Goal: Navigation & Orientation: Find specific page/section

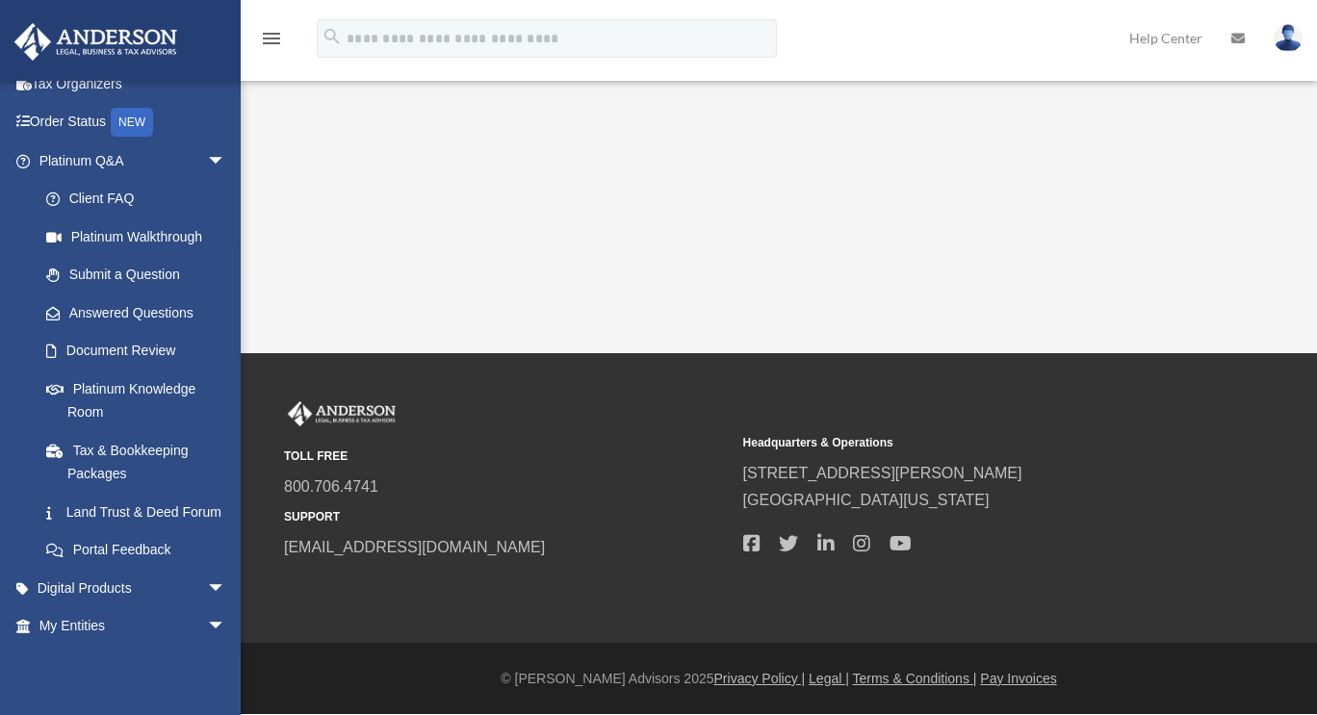
scroll to position [308, 0]
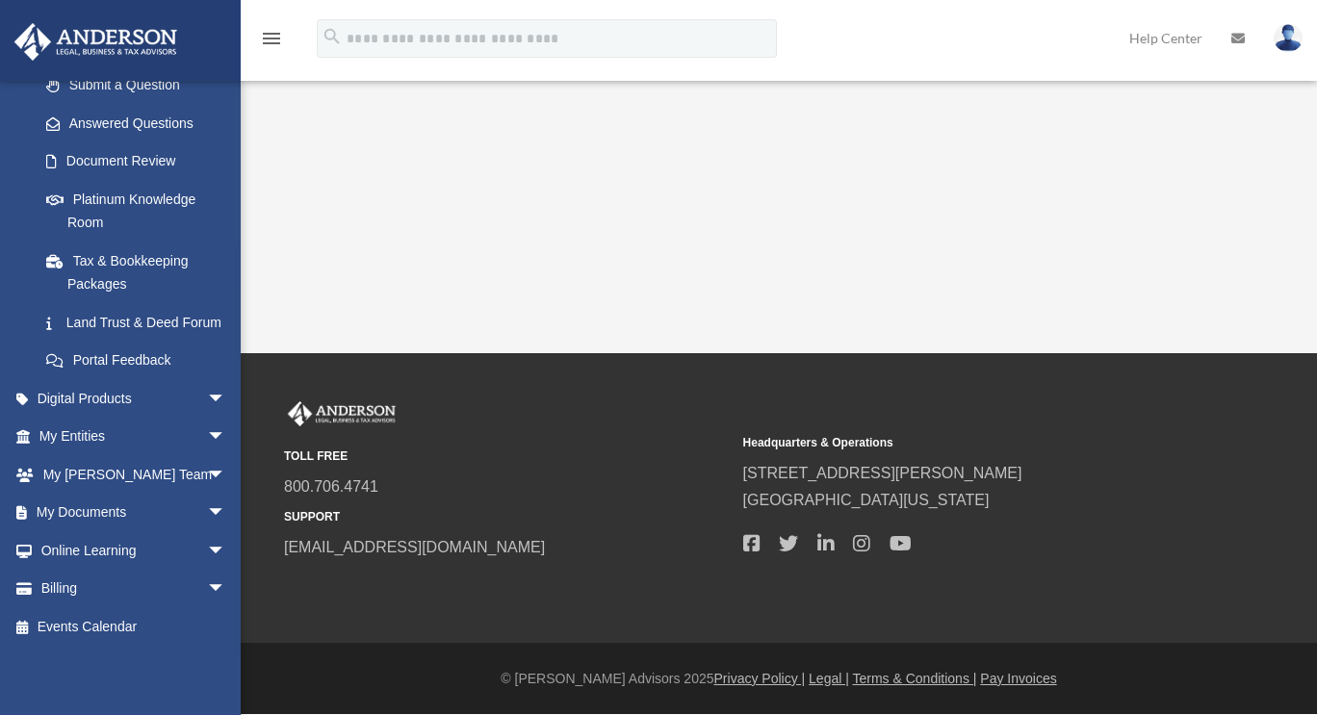
click at [77, 436] on link "My Entities arrow_drop_down" at bounding box center [134, 437] width 242 height 39
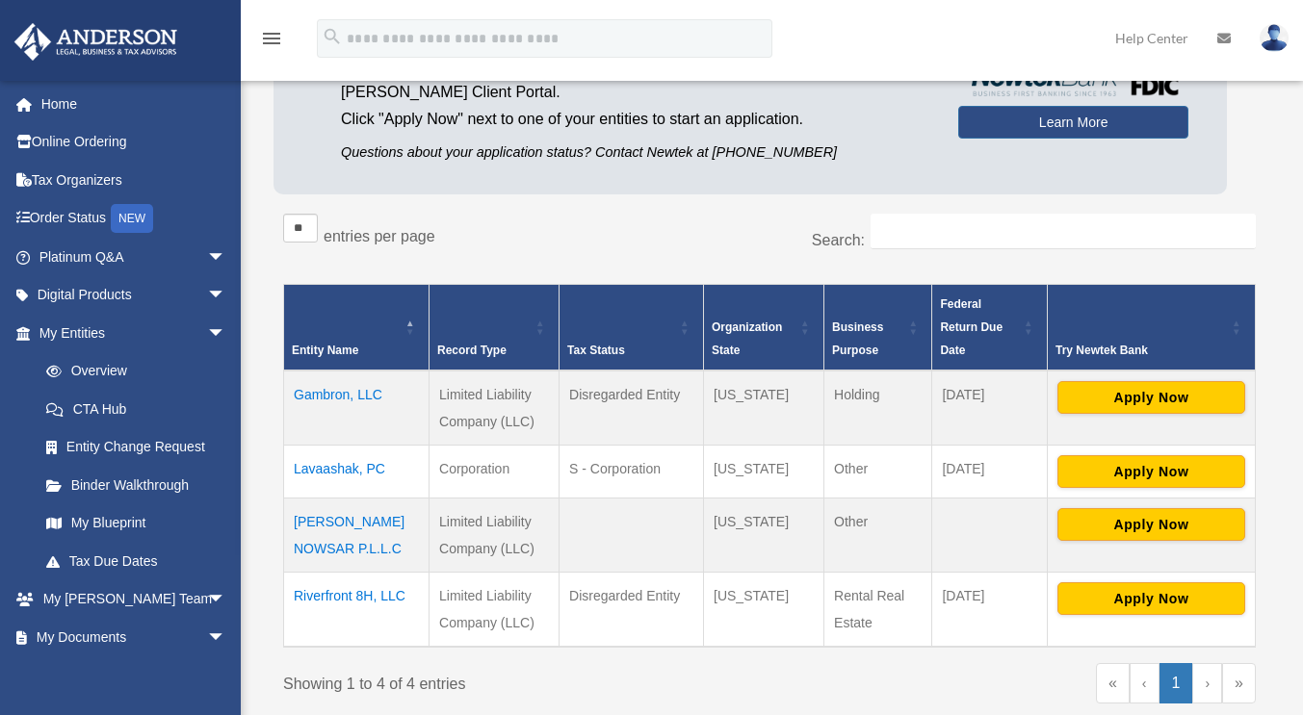
scroll to position [289, 0]
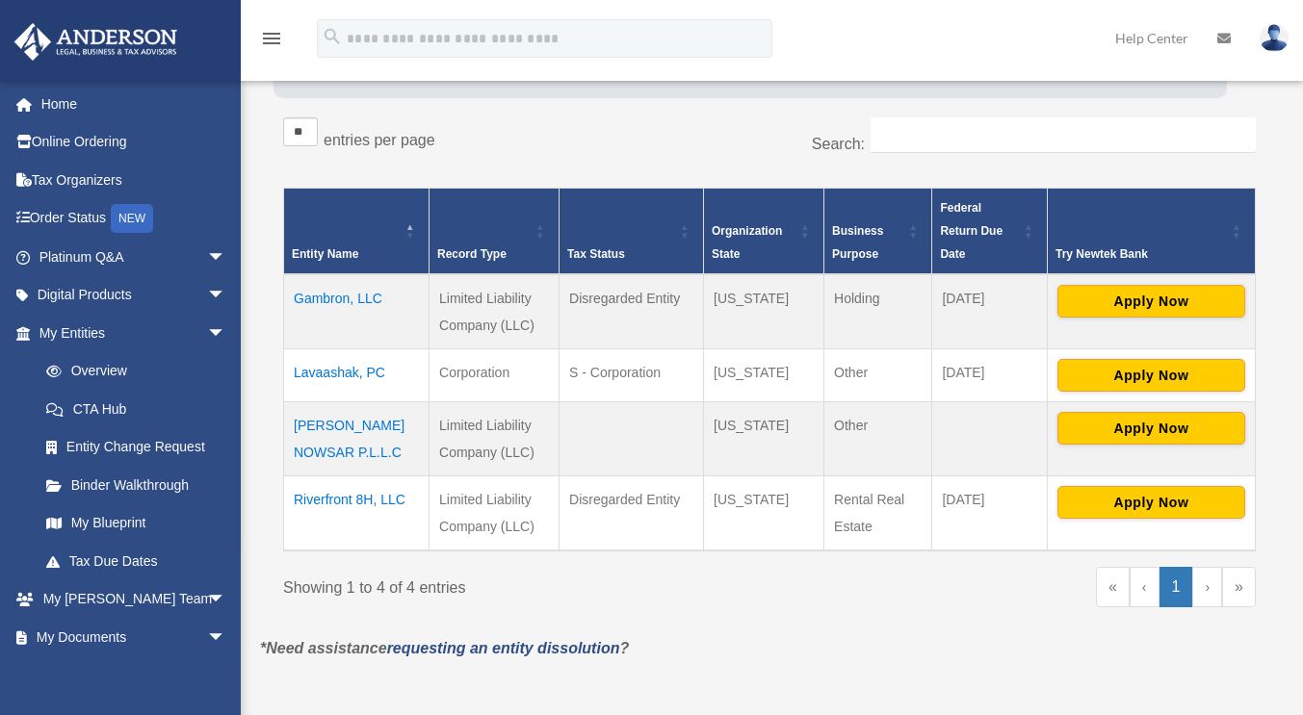
click at [528, 590] on div "Showing 1 to 4 of 4 entries" at bounding box center [519, 584] width 472 height 35
click at [129, 527] on link "My Blueprint" at bounding box center [136, 523] width 219 height 39
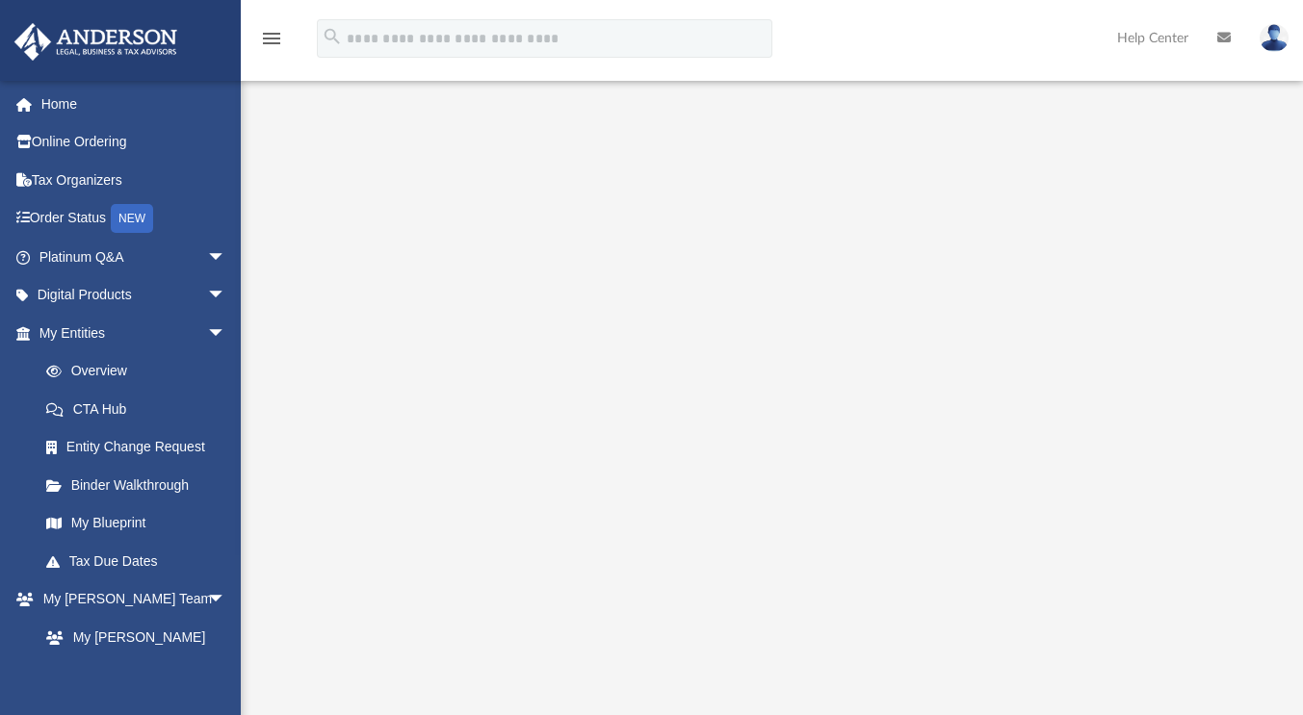
scroll to position [161, 0]
drag, startPoint x: 950, startPoint y: 47, endPoint x: 915, endPoint y: 50, distance: 35.7
click at [950, 47] on div "menu search Site Menu add mnnmdpllc@gmail.com My Profile Reset Password Logout …" at bounding box center [651, 46] width 1274 height 65
